Goal: Transaction & Acquisition: Purchase product/service

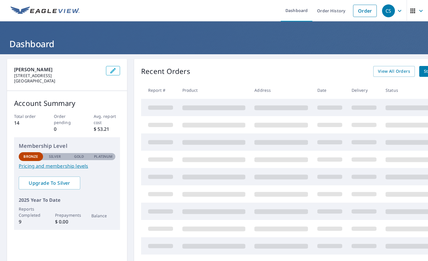
click at [55, 155] on p "Silver" at bounding box center [55, 156] width 12 height 5
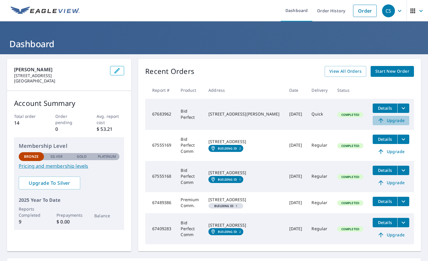
click at [398, 120] on span "Upgrade" at bounding box center [391, 120] width 30 height 7
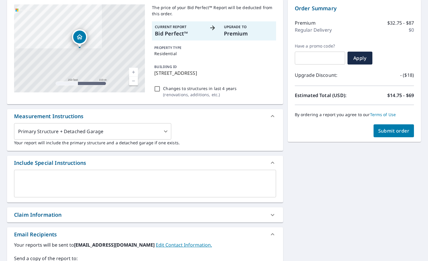
scroll to position [63, 0]
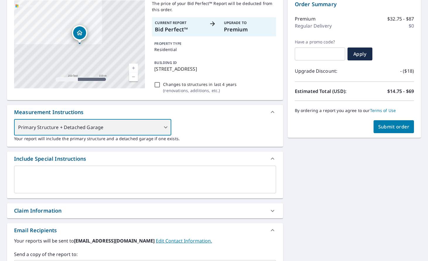
click at [170, 127] on div "Primary Structure + Detached Garage" at bounding box center [92, 127] width 157 height 16
click at [166, 127] on div "Primary Structure + Detached Garage" at bounding box center [92, 127] width 157 height 16
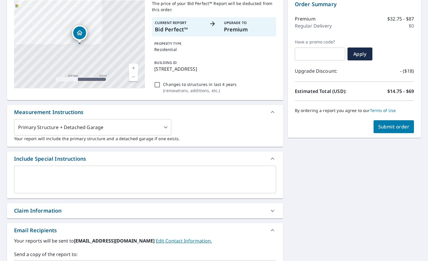
click at [209, 123] on div "Primary Structure + Detached Garage 1 ​ Your report will include the primary st…" at bounding box center [145, 130] width 262 height 23
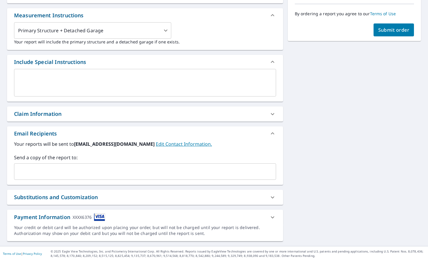
scroll to position [160, 0]
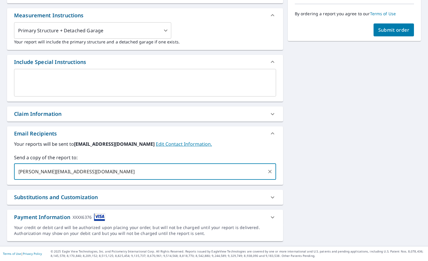
type input "[PERSON_NAME][EMAIL_ADDRESS][DOMAIN_NAME]"
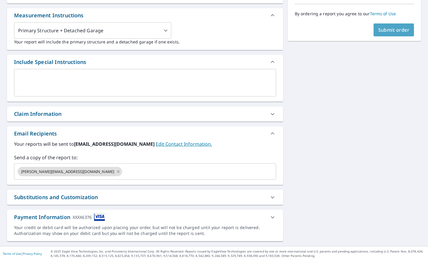
click at [384, 29] on span "Submit order" at bounding box center [393, 30] width 31 height 6
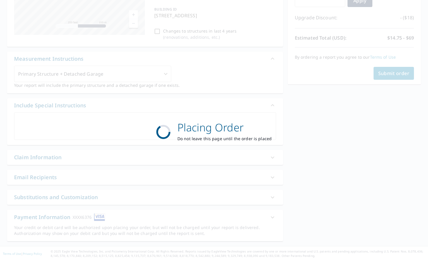
scroll to position [117, 0]
